Goal: Find specific page/section: Find specific page/section

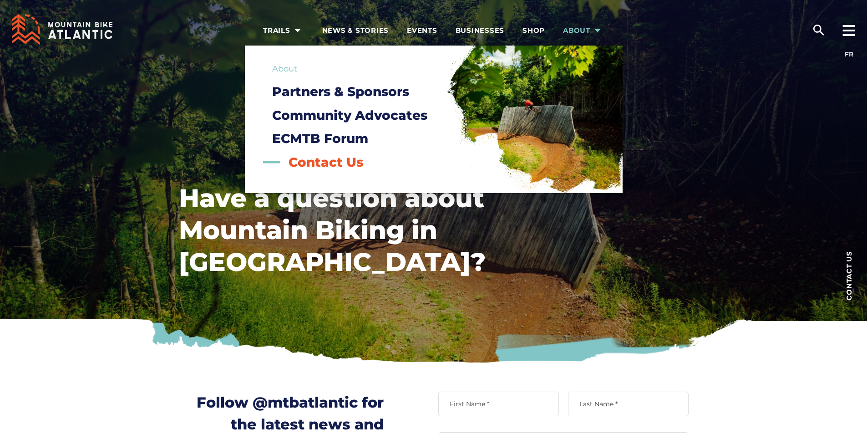
click at [348, 160] on span "Contact Us" at bounding box center [325, 161] width 75 height 15
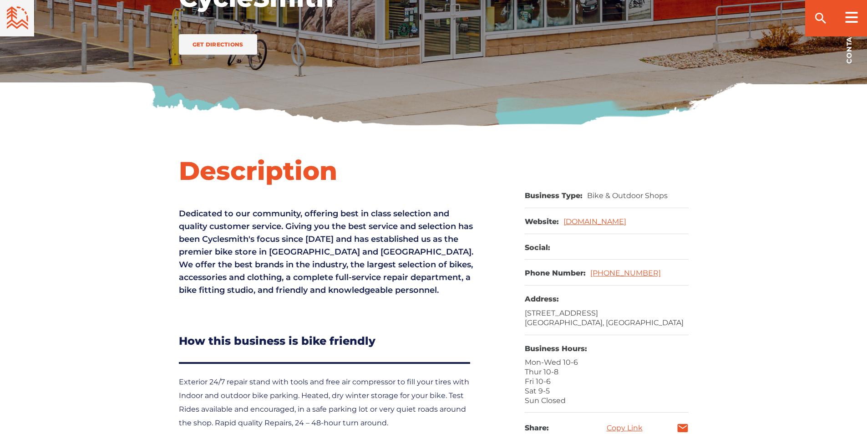
scroll to position [252, 0]
